Goal: Task Accomplishment & Management: Manage account settings

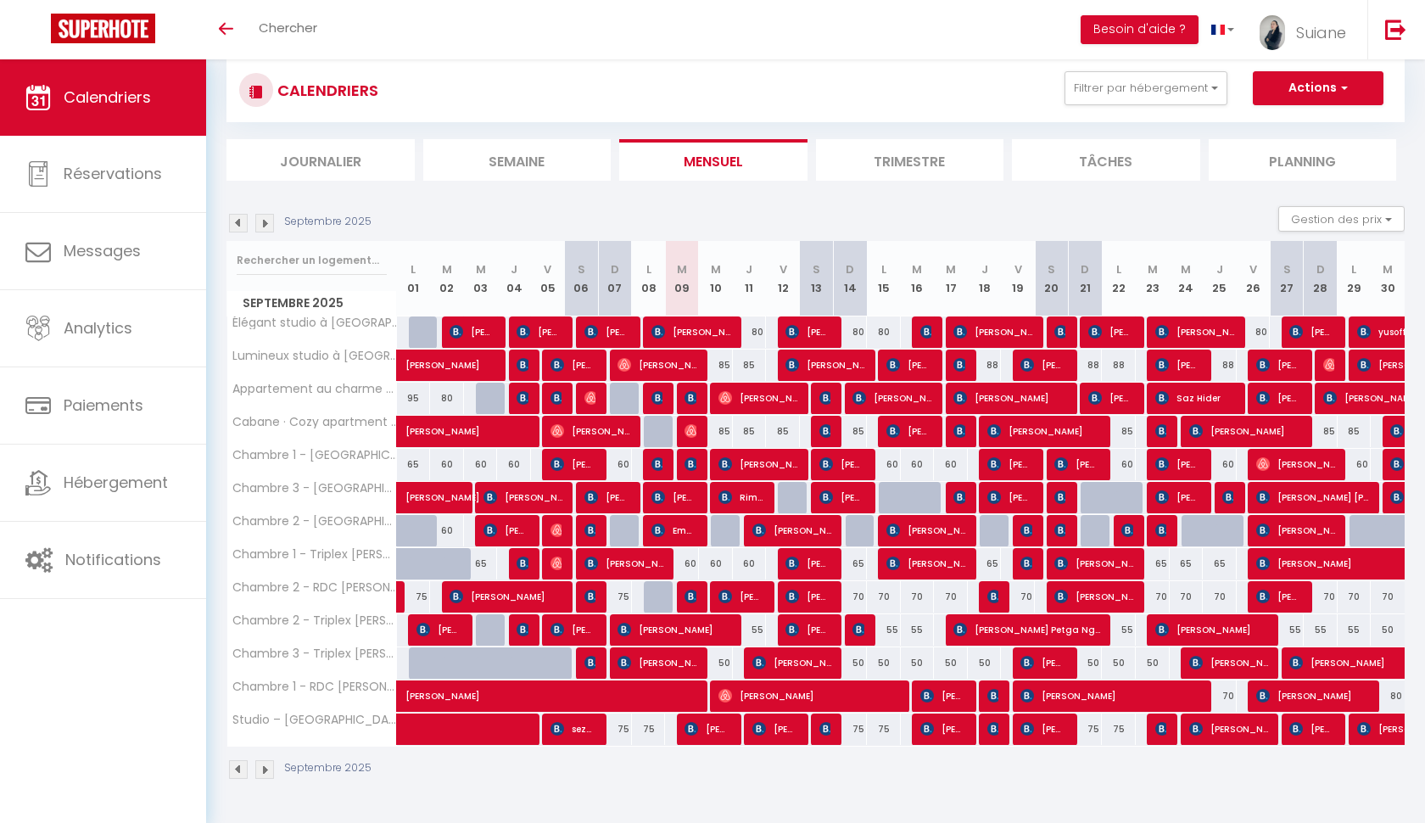
scroll to position [33, 0]
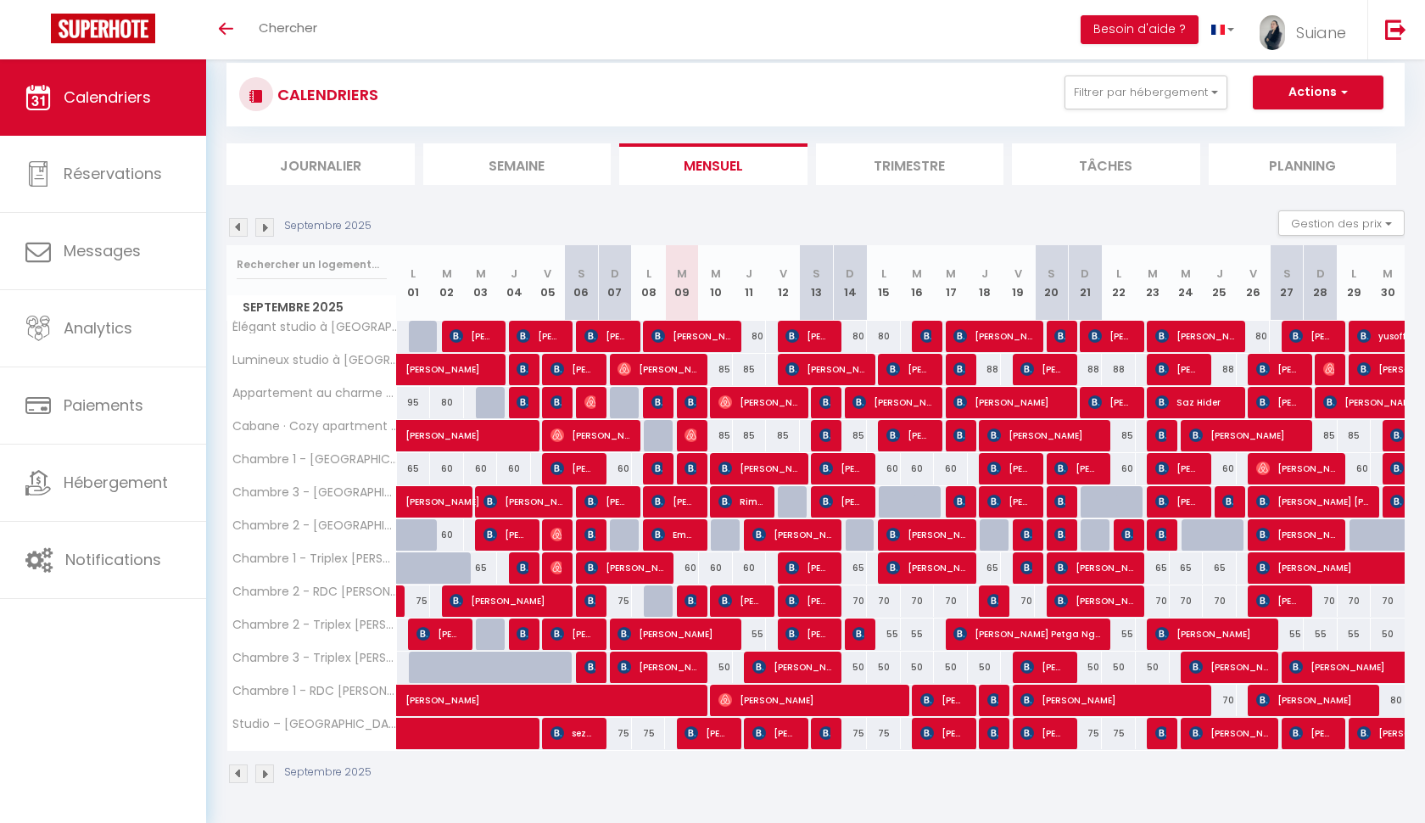
click at [663, 325] on div at bounding box center [661, 601] width 34 height 32
type input "75"
type input "Lun 08 Septembre 2025"
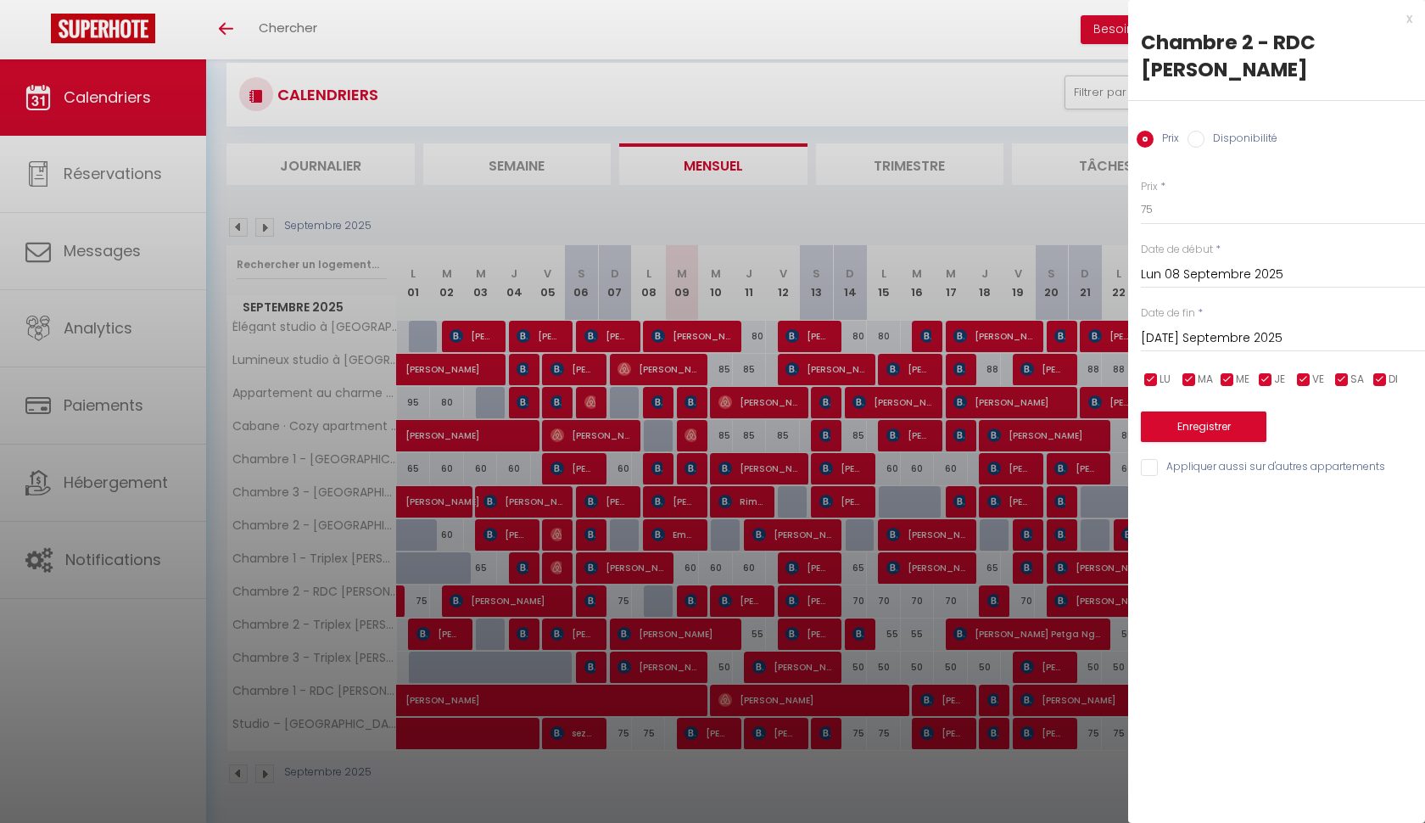
click at [1230, 325] on input "[DATE] Septembre 2025" at bounding box center [1283, 339] width 284 height 22
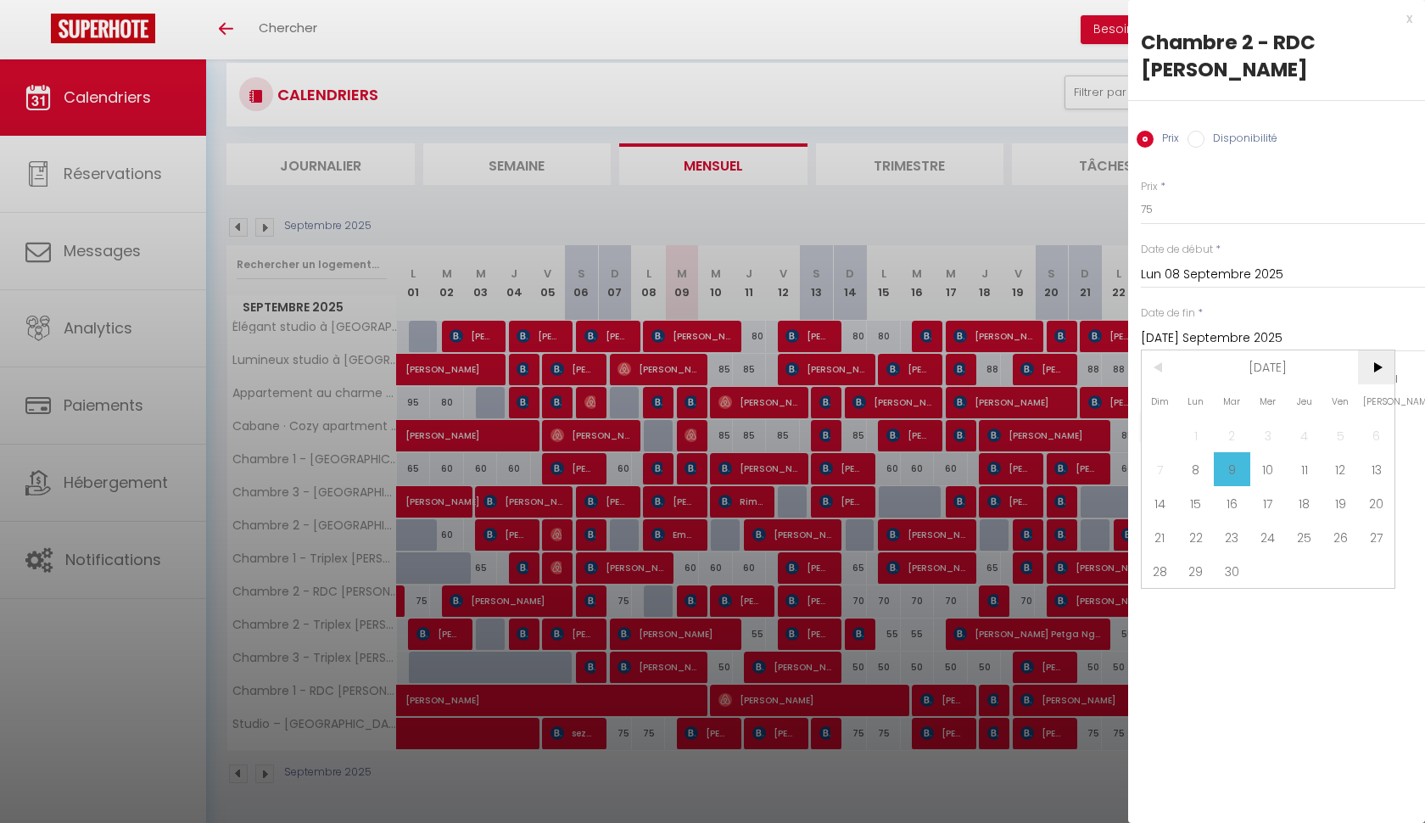
click at [1384, 325] on span ">" at bounding box center [1376, 367] width 36 height 34
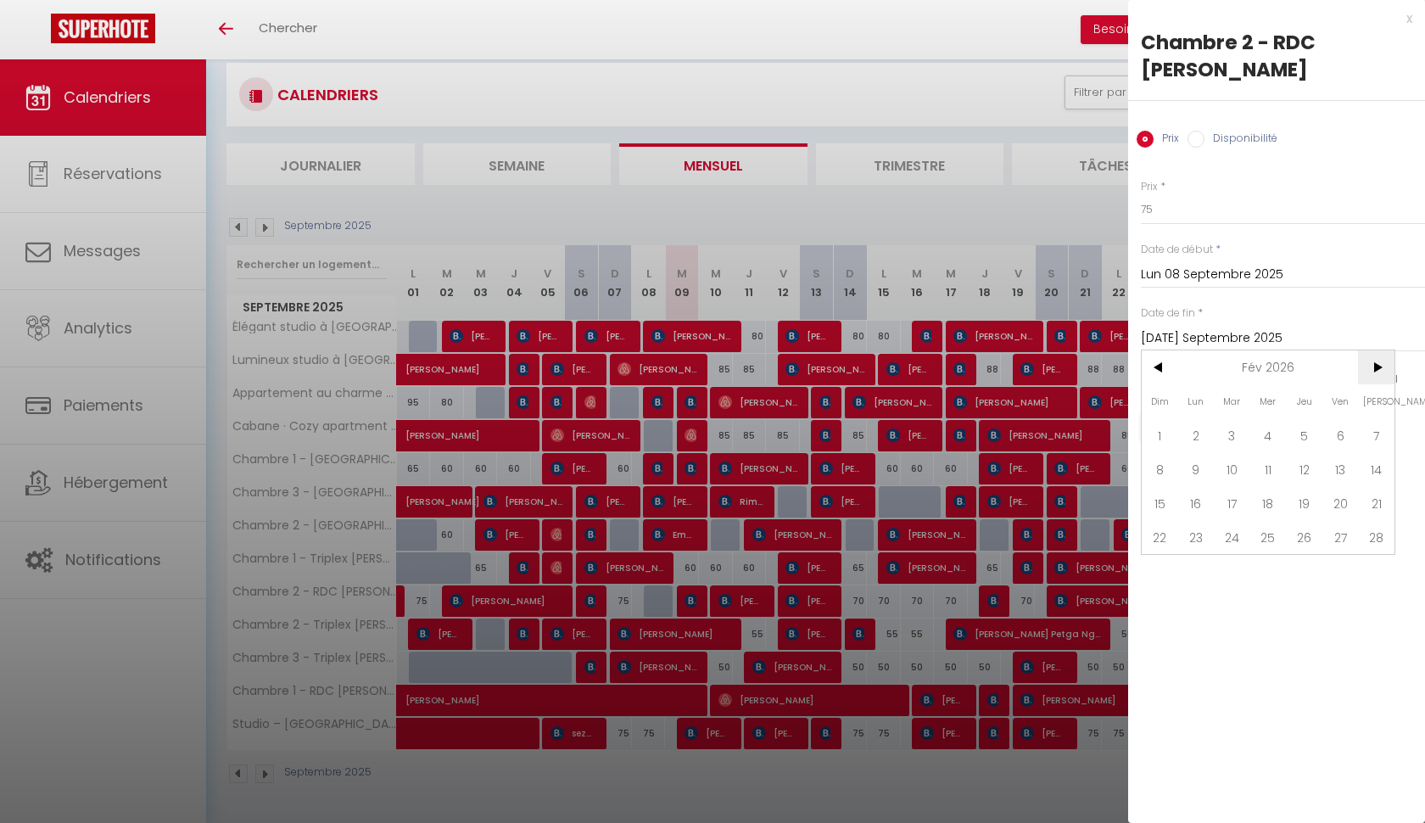
click at [1384, 325] on span ">" at bounding box center [1376, 367] width 36 height 34
click at [1229, 325] on span "31" at bounding box center [1232, 571] width 36 height 34
type input "[DATE] Mars 2026"
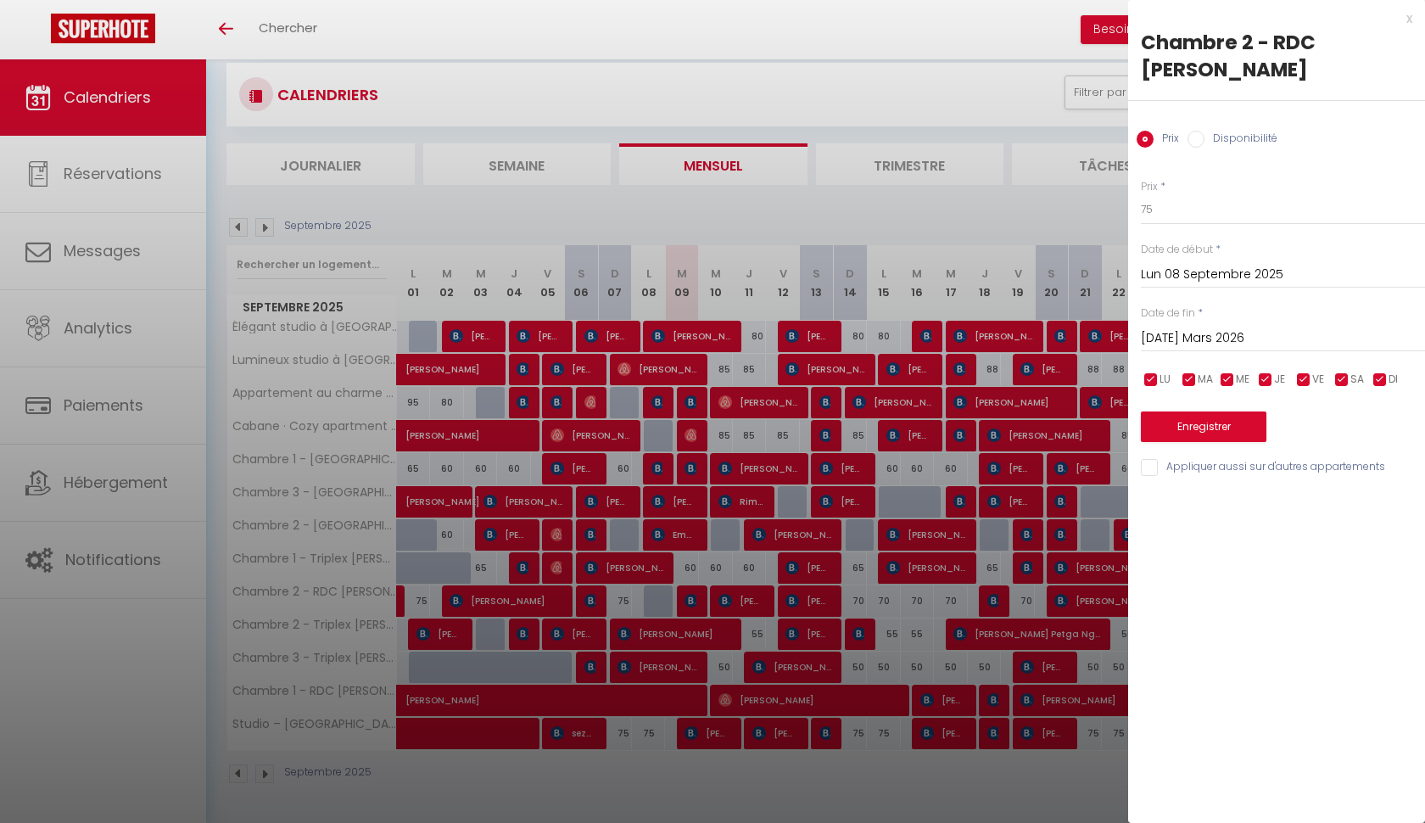
click at [1196, 143] on input "Disponibilité" at bounding box center [1196, 139] width 17 height 17
radio input "true"
radio input "false"
click at [1205, 193] on div "Statut * Disponible Indisponible" at bounding box center [1283, 203] width 284 height 48
select select "0"
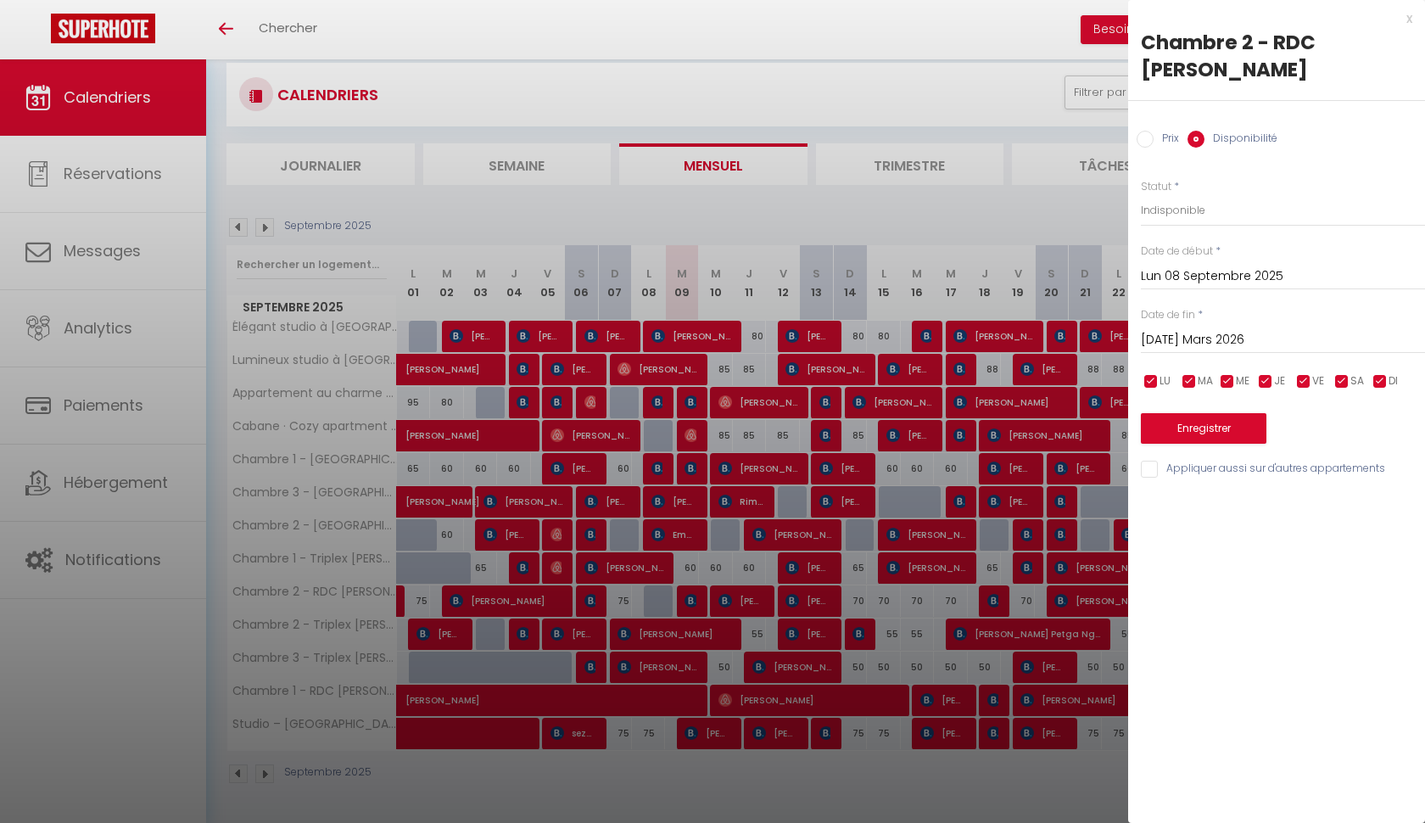
click at [1209, 325] on button "Enregistrer" at bounding box center [1204, 428] width 126 height 31
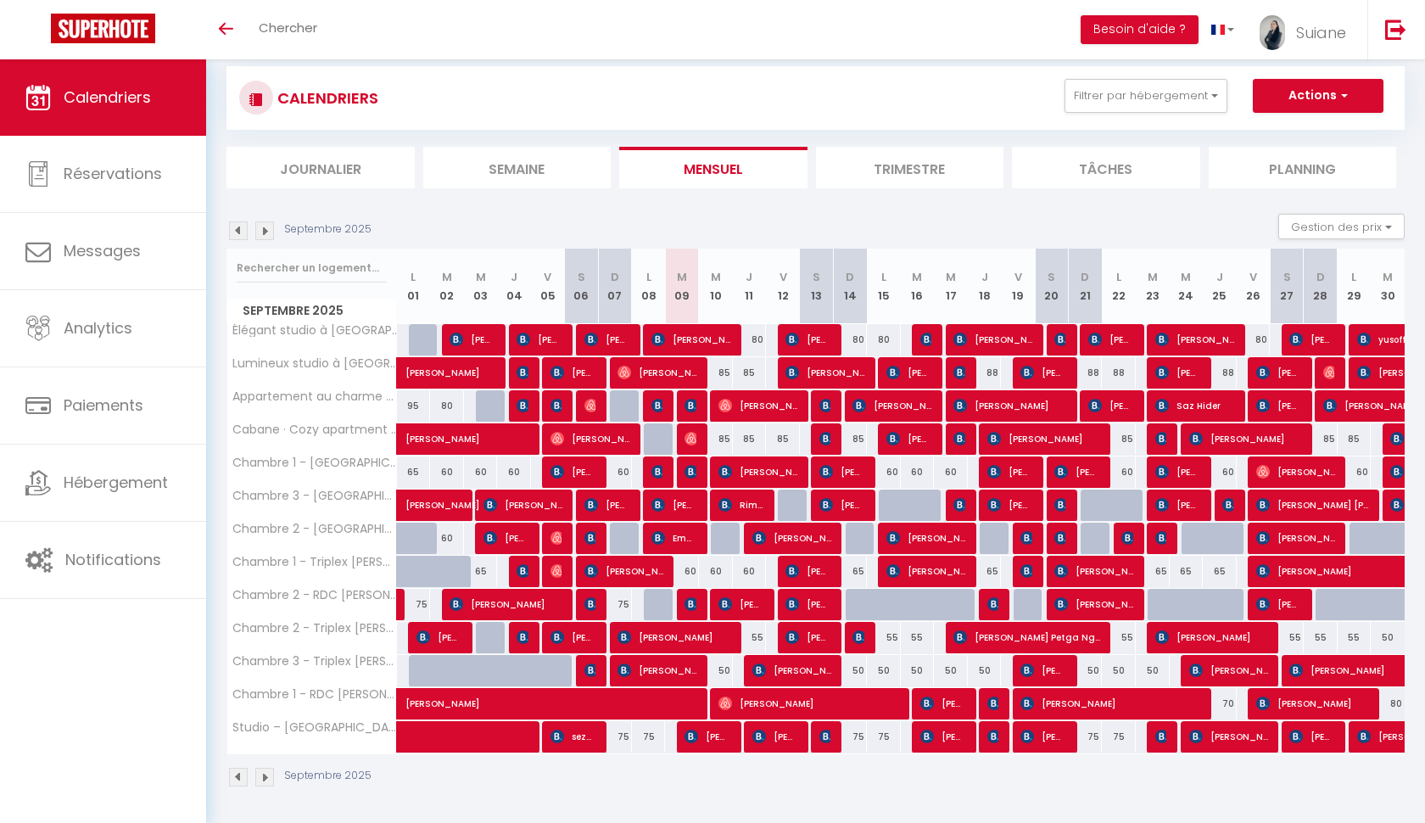
scroll to position [30, 0]
click at [888, 160] on li "Trimestre" at bounding box center [910, 168] width 188 height 42
